Goal: Transaction & Acquisition: Purchase product/service

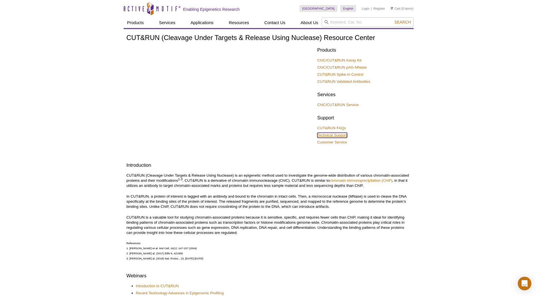
click at [338, 134] on link "Technical Support" at bounding box center [333, 135] width 30 height 5
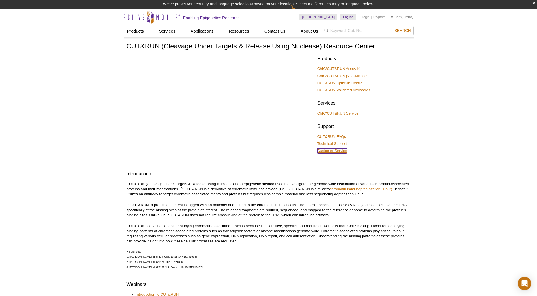
click at [340, 150] on link "Customer Service" at bounding box center [333, 150] width 30 height 5
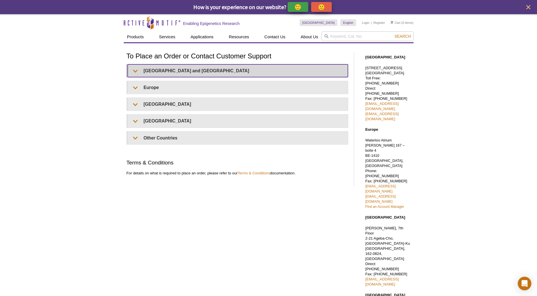
click at [140, 70] on summary "United States and Canada" at bounding box center [238, 70] width 220 height 13
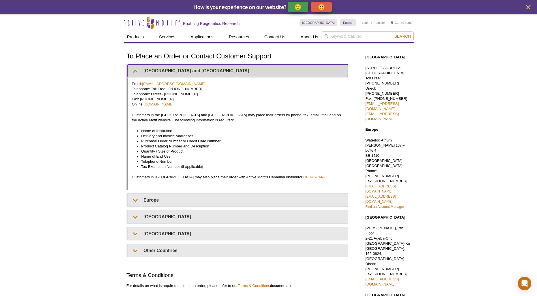
click at [134, 75] on summary "United States and Canada" at bounding box center [238, 70] width 220 height 13
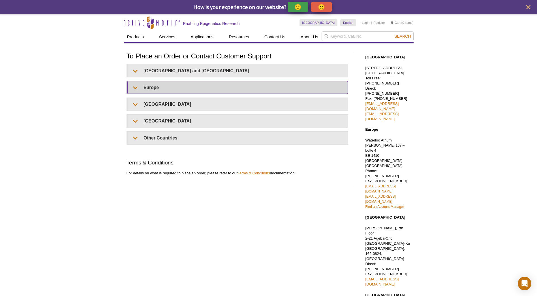
click at [138, 93] on summary "Europe" at bounding box center [238, 87] width 220 height 13
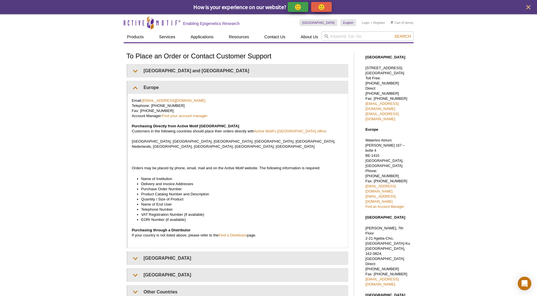
click at [119, 114] on div "Active Motif Logo Enabling Epigenetics Research 0 Search Skip to content Active…" at bounding box center [268, 220] width 537 height 413
drag, startPoint x: 142, startPoint y: 163, endPoint x: 203, endPoint y: 163, distance: 61.5
click at [203, 165] on p "Orders may be placed by phone, email, mail and on the Active Motif website. The…" at bounding box center [238, 167] width 212 height 5
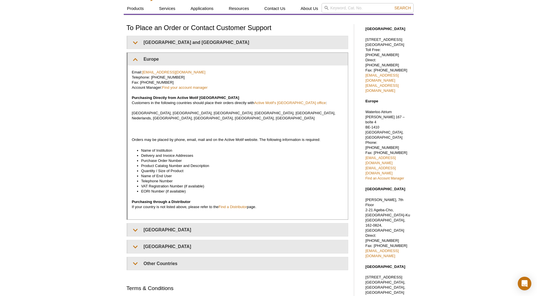
click at [174, 184] on li "VAT Registration Number (if available)" at bounding box center [239, 186] width 197 height 5
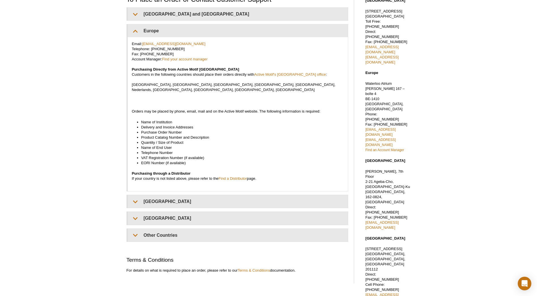
scroll to position [0, 0]
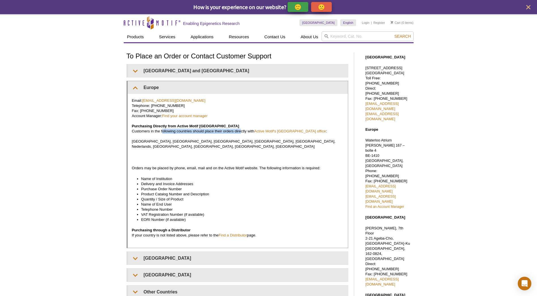
drag, startPoint x: 163, startPoint y: 133, endPoint x: 242, endPoint y: 134, distance: 79.0
click at [242, 134] on p "Email: euro-orders@activemotif.com Telephone: +32 (0)2 653 0001 Fax: +32 (0)2 6…" at bounding box center [238, 123] width 212 height 51
drag, startPoint x: 178, startPoint y: 142, endPoint x: 315, endPoint y: 142, distance: 137.4
click at [315, 142] on p "Email: euro-orders@activemotif.com Telephone: +32 (0)2 653 0001 Fax: +32 (0)2 6…" at bounding box center [238, 123] width 212 height 51
drag, startPoint x: 167, startPoint y: 162, endPoint x: 259, endPoint y: 162, distance: 91.2
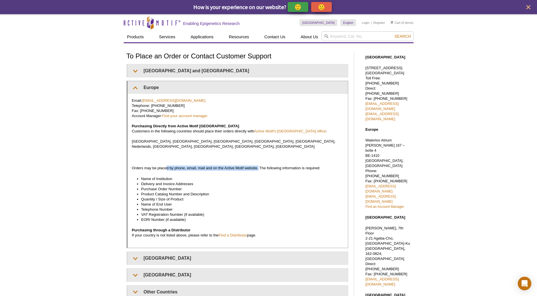
click at [259, 165] on p "Orders may be placed by phone, email, mail and on the Active Motif website. The…" at bounding box center [238, 167] width 212 height 5
click at [188, 217] on li "EORI Number (if available)" at bounding box center [239, 219] width 197 height 5
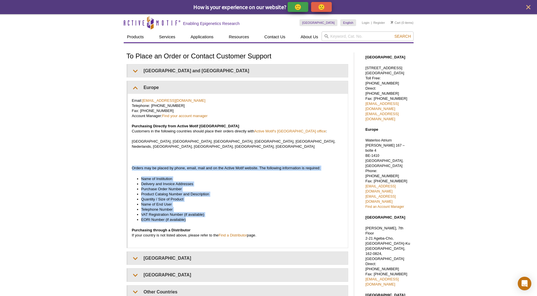
drag, startPoint x: 188, startPoint y: 215, endPoint x: 124, endPoint y: 164, distance: 81.4
click at [124, 164] on div "To Place an Order or Contact Customer Support United States and Canada Email: o…" at bounding box center [242, 207] width 236 height 316
drag, startPoint x: 124, startPoint y: 164, endPoint x: 87, endPoint y: 164, distance: 36.5
click at [87, 164] on div "Active Motif Logo Enabling Epigenetics Research 0 Search Skip to content Active…" at bounding box center [268, 220] width 537 height 413
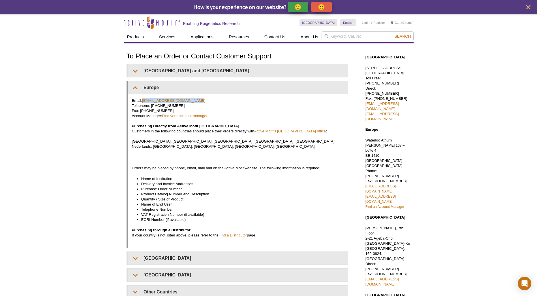
drag, startPoint x: 194, startPoint y: 99, endPoint x: 143, endPoint y: 101, distance: 51.0
click at [143, 101] on p "Email: euro-orders@activemotif.com Telephone: +32 (0)2 653 0001 Fax: +32 (0)2 6…" at bounding box center [238, 123] width 212 height 51
copy link "euro-orders@activemotif.com"
click at [183, 115] on link "Find your account manager" at bounding box center [185, 116] width 46 height 4
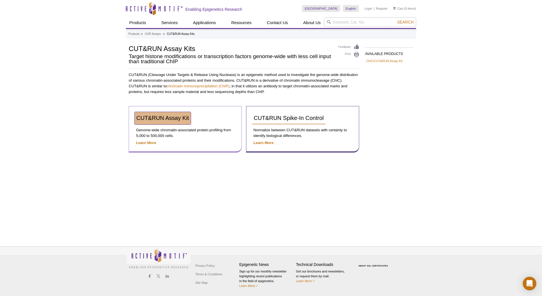
click at [179, 118] on span "CUT&RUN Assay Kit" at bounding box center [162, 118] width 53 height 6
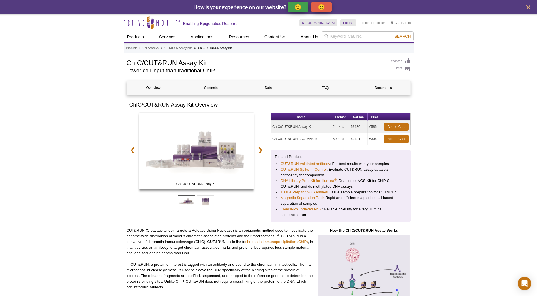
click at [299, 126] on td "ChIC/CUT&RUN Assay Kit" at bounding box center [301, 127] width 61 height 12
click at [387, 125] on link "Add to Cart" at bounding box center [396, 127] width 25 height 8
click at [297, 183] on link "DNA Library Prep Kit for Illumina ®" at bounding box center [309, 181] width 56 height 6
